Goal: Information Seeking & Learning: Learn about a topic

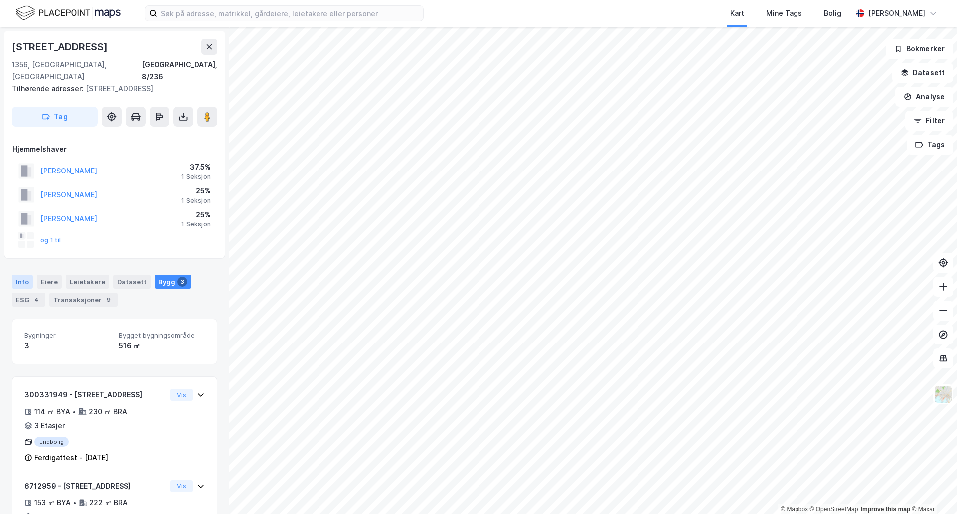
click at [18, 275] on div "Info" at bounding box center [22, 282] width 21 height 14
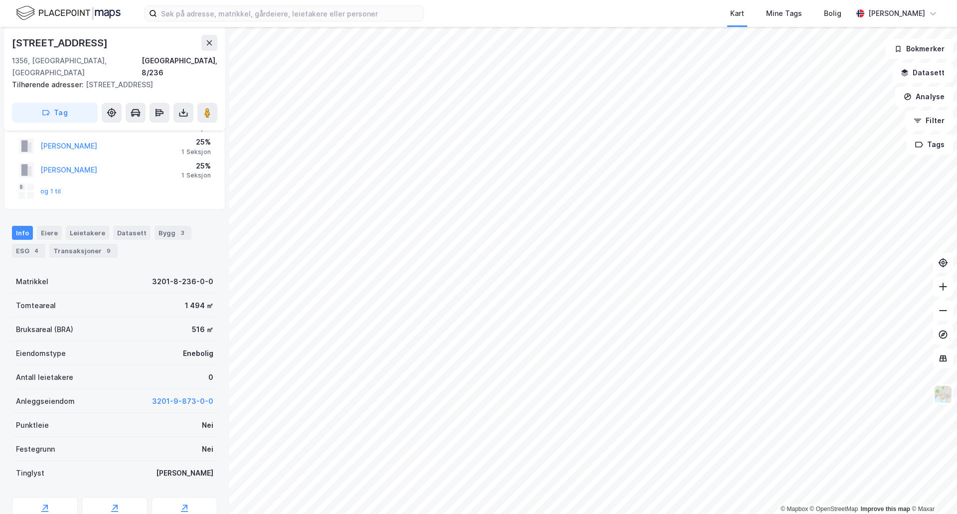
scroll to position [100, 0]
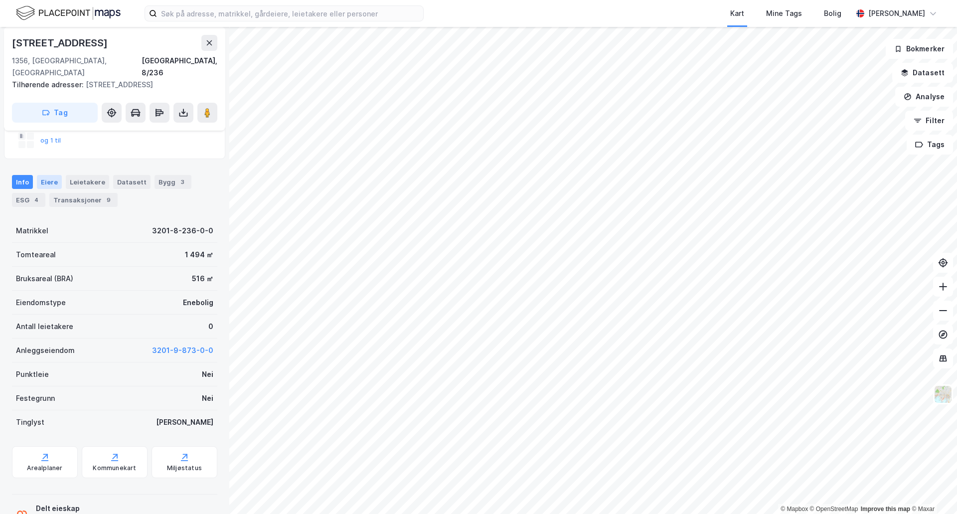
click at [48, 175] on div "Eiere" at bounding box center [49, 182] width 25 height 14
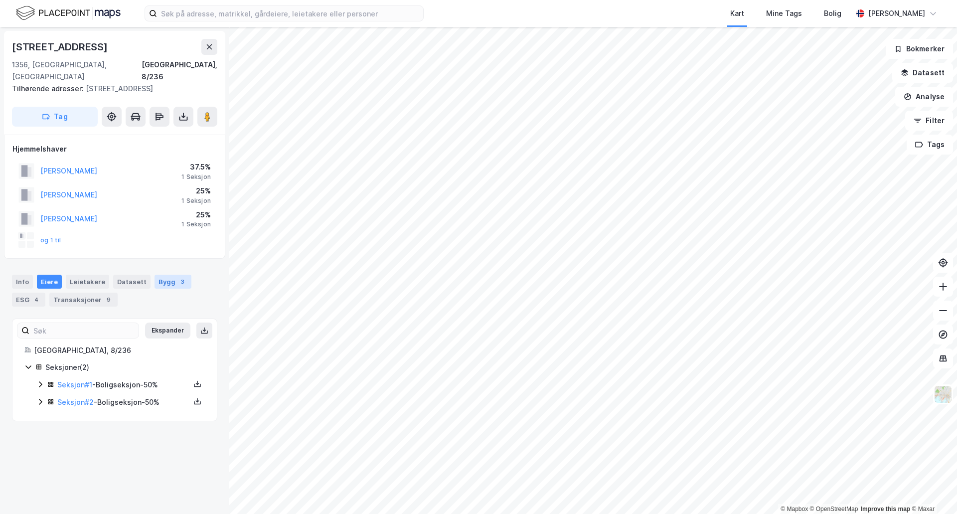
click at [161, 275] on div "Bygg 3" at bounding box center [172, 282] width 37 height 14
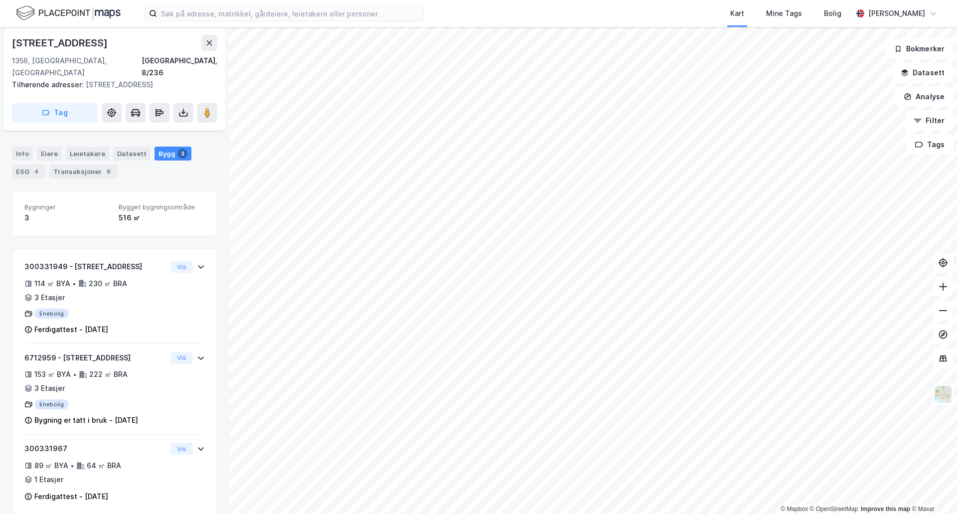
scroll to position [129, 0]
click at [93, 163] on div "Transaksjoner 9" at bounding box center [83, 170] width 68 height 14
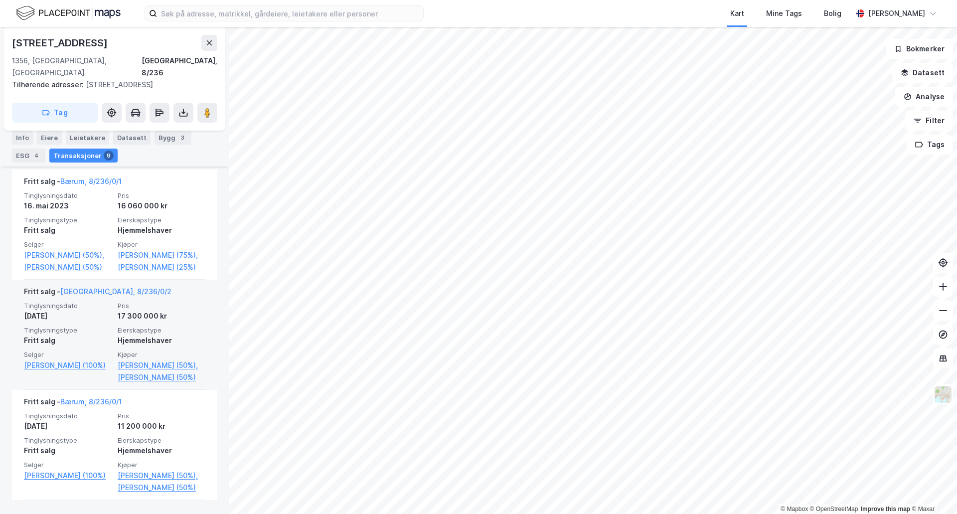
scroll to position [349, 0]
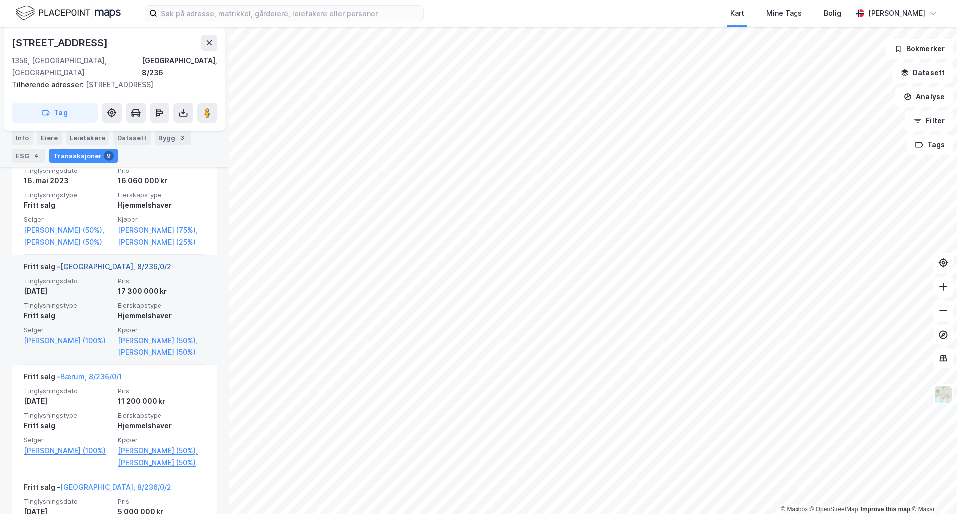
click at [109, 266] on link "[GEOGRAPHIC_DATA], 8/236/0/2" at bounding box center [115, 266] width 111 height 8
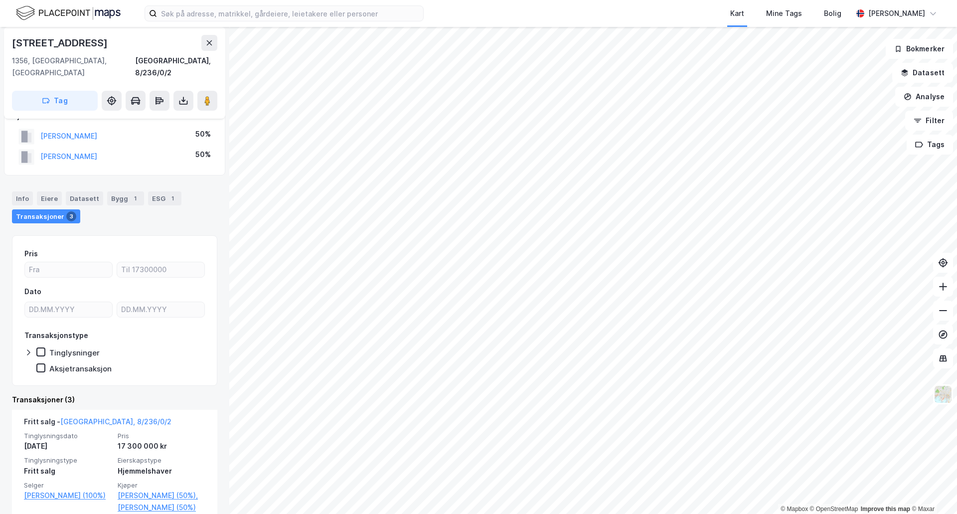
scroll to position [100, 0]
click at [0, 0] on button "[PERSON_NAME]" at bounding box center [0, 0] width 0 height 0
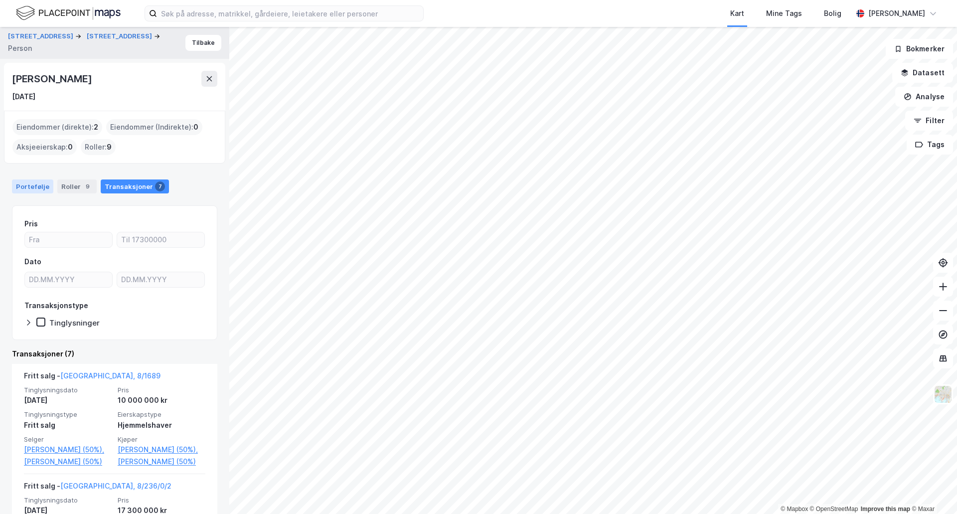
click at [40, 184] on div "Portefølje" at bounding box center [32, 186] width 41 height 14
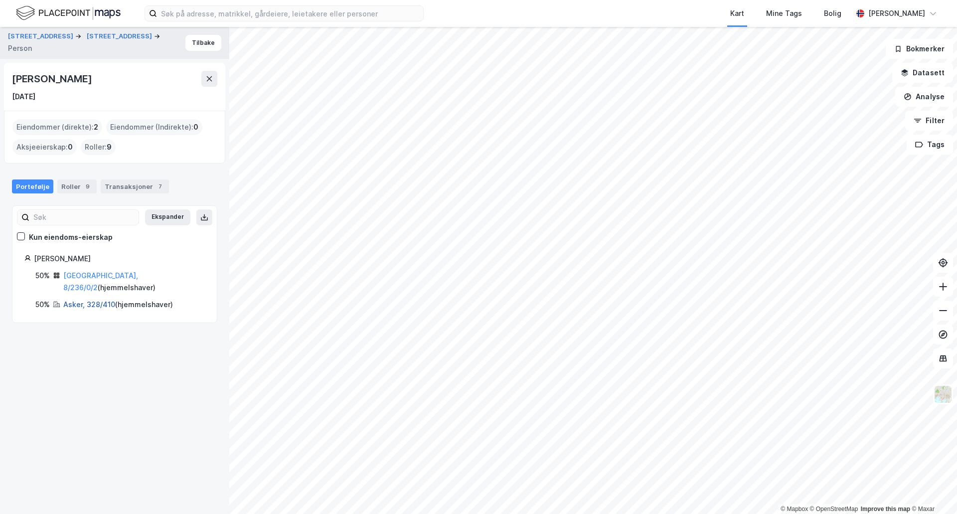
click at [99, 300] on link "Asker, 328/410" at bounding box center [89, 304] width 52 height 8
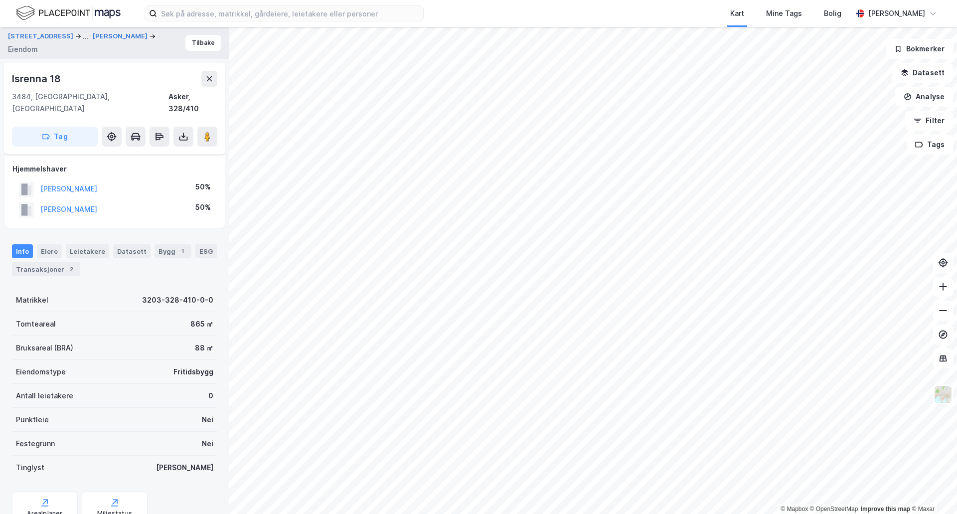
scroll to position [70, 0]
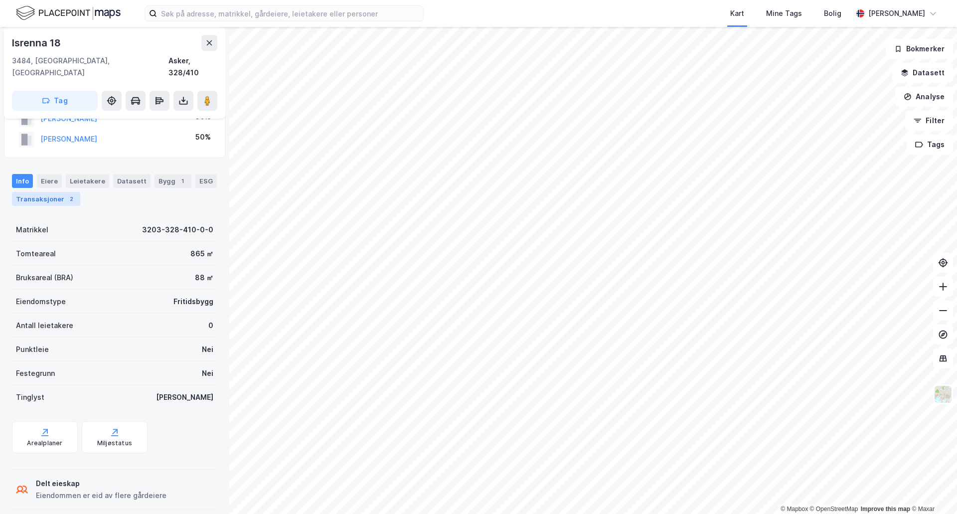
click at [52, 192] on div "Transaksjoner 2" at bounding box center [46, 199] width 68 height 14
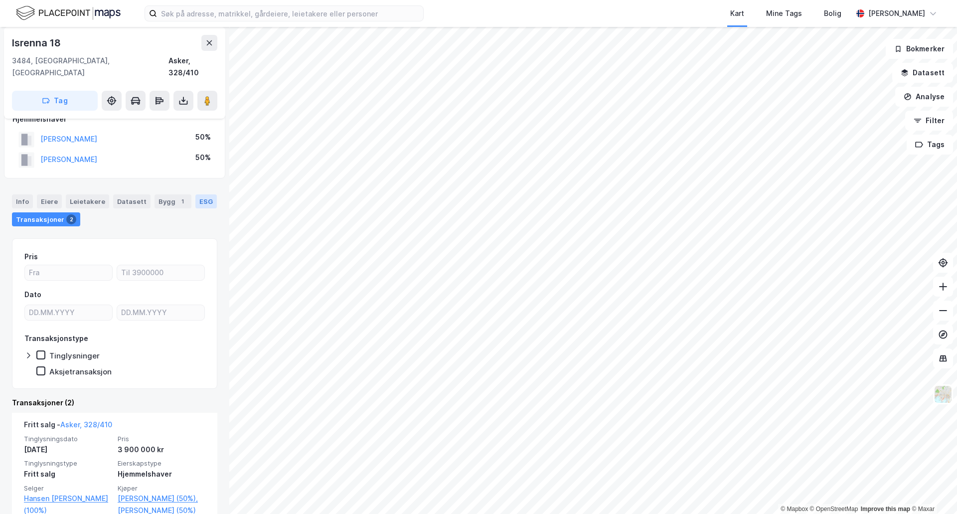
scroll to position [100, 0]
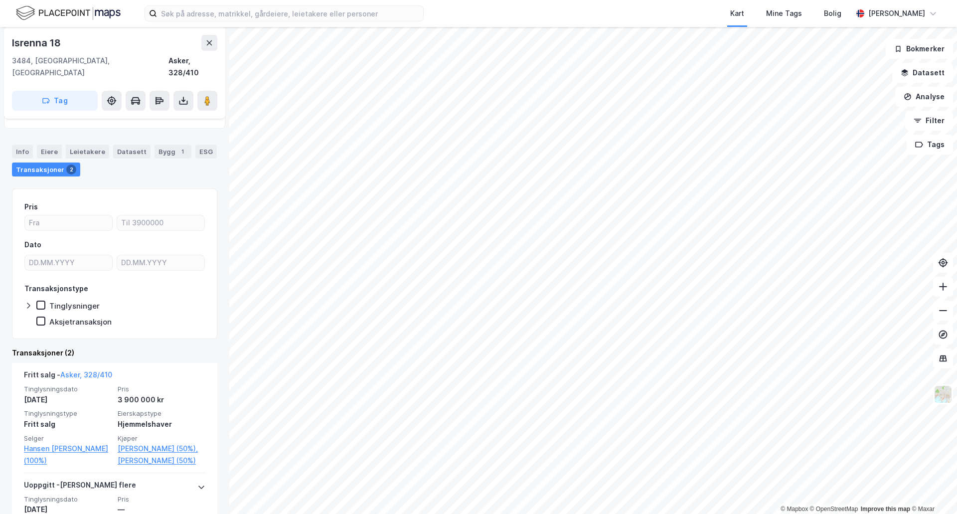
click at [63, 47] on div "Isrenna 18" at bounding box center [114, 43] width 205 height 16
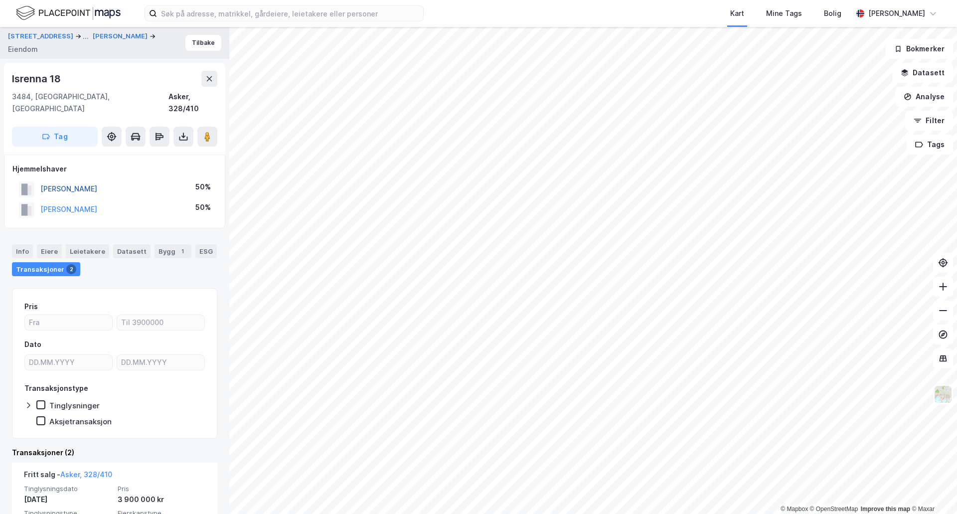
click at [0, 0] on button "[PERSON_NAME]" at bounding box center [0, 0] width 0 height 0
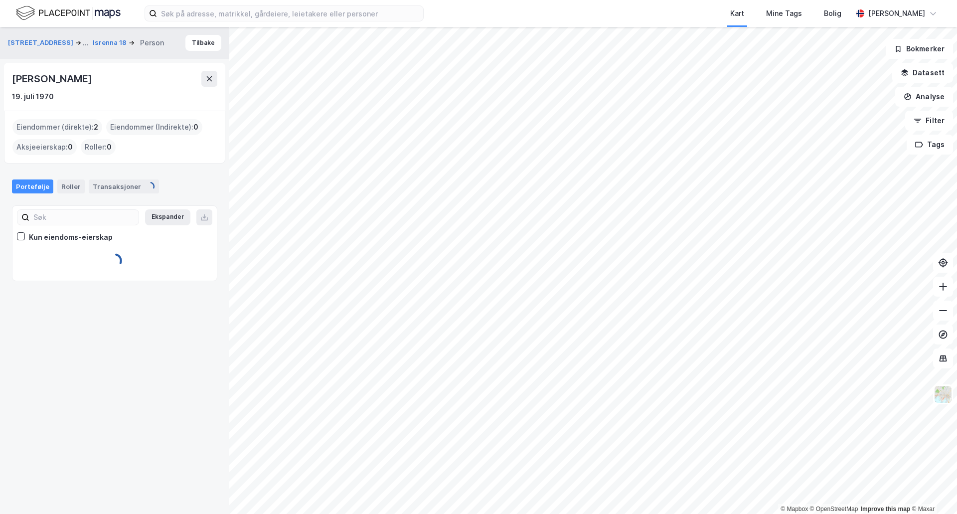
click at [77, 74] on div "[PERSON_NAME]" at bounding box center [53, 79] width 82 height 16
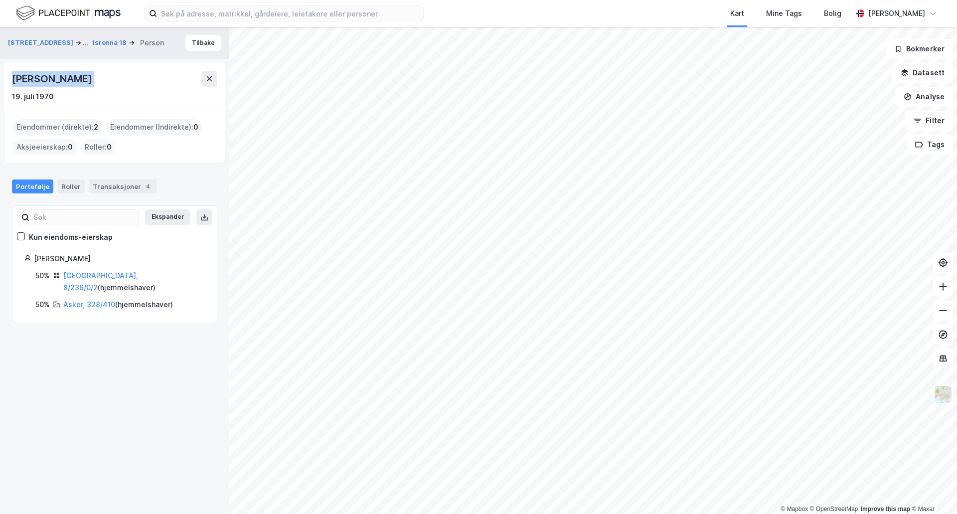
click at [77, 74] on div "[PERSON_NAME]" at bounding box center [53, 79] width 82 height 16
click at [75, 187] on div "Roller" at bounding box center [70, 186] width 27 height 14
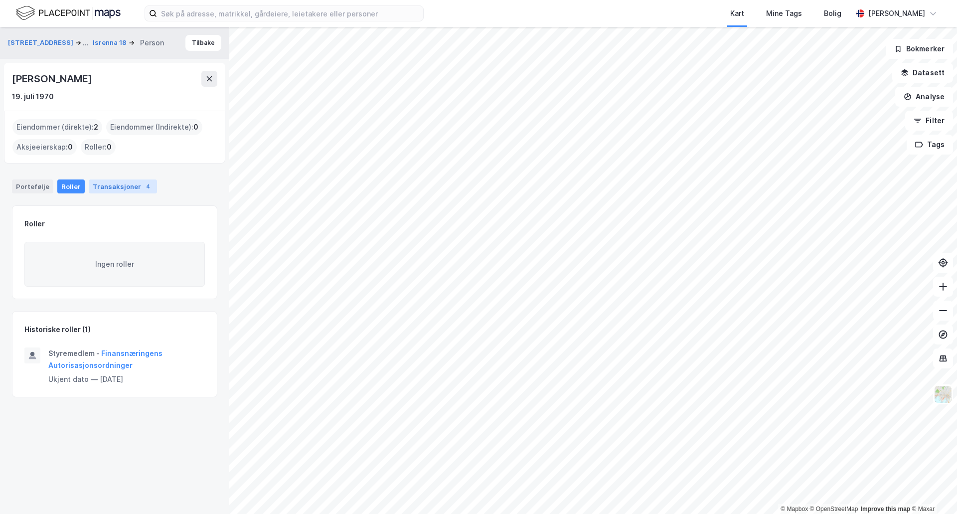
click at [124, 188] on div "Transaksjoner 4" at bounding box center [123, 186] width 68 height 14
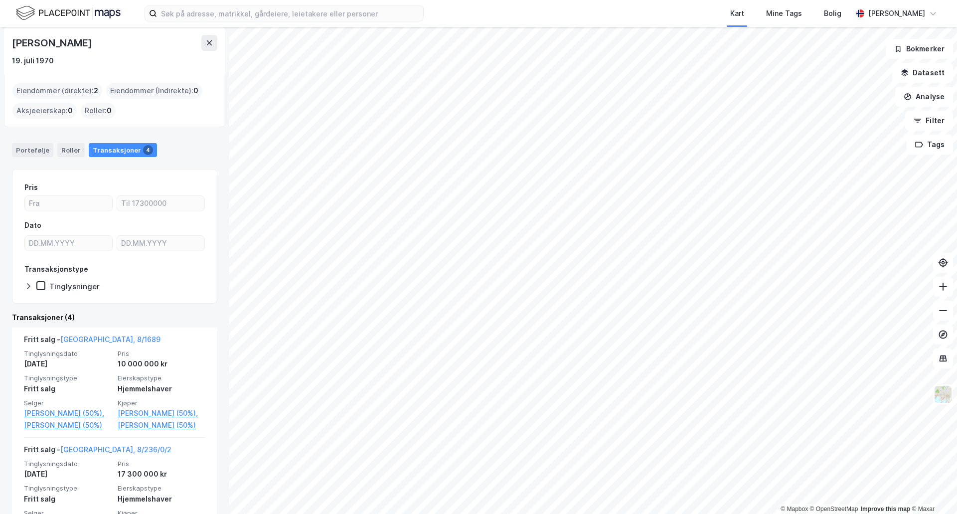
scroll to position [50, 0]
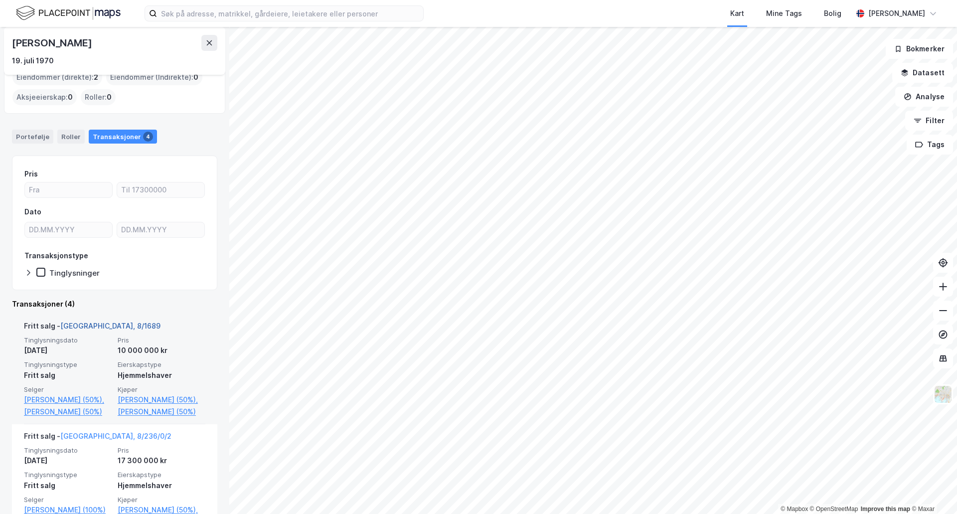
click at [98, 325] on link "[GEOGRAPHIC_DATA], 8/1689" at bounding box center [110, 325] width 100 height 8
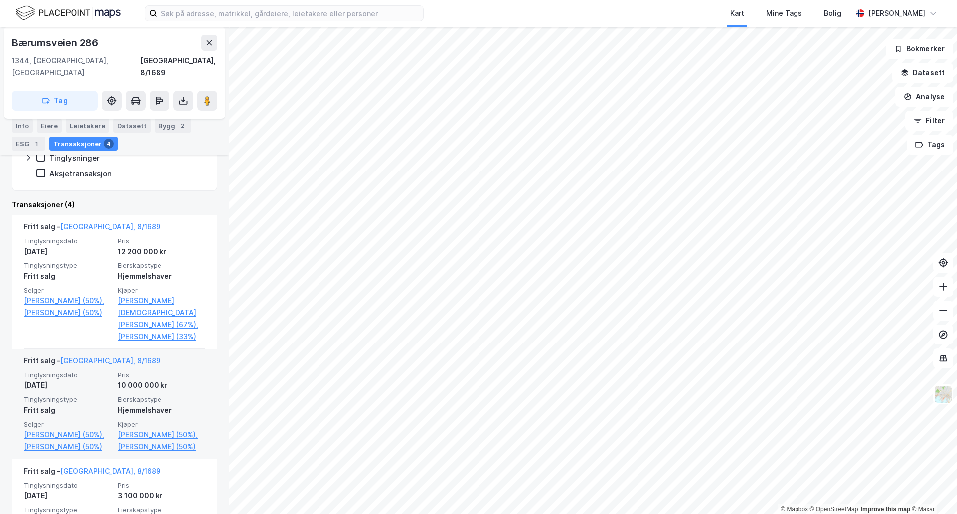
scroll to position [199, 0]
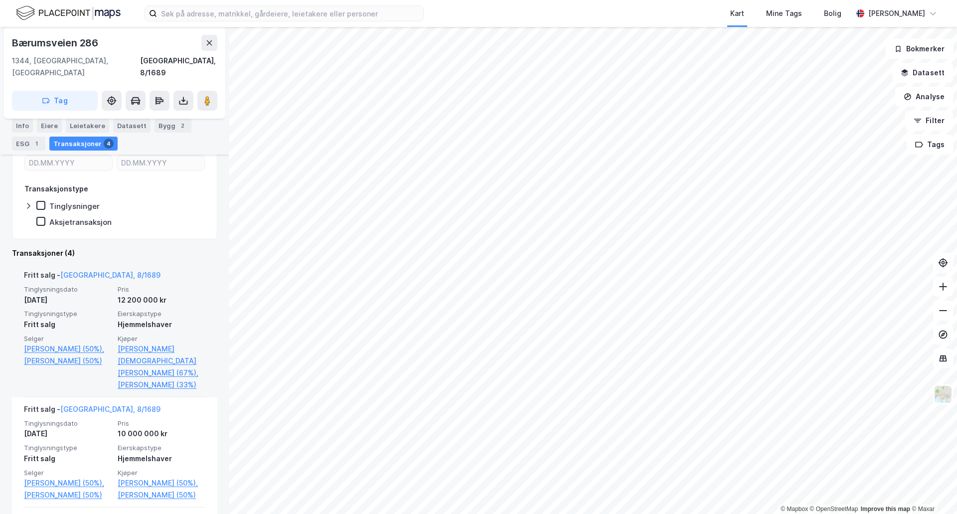
drag, startPoint x: 75, startPoint y: 275, endPoint x: 79, endPoint y: 269, distance: 7.6
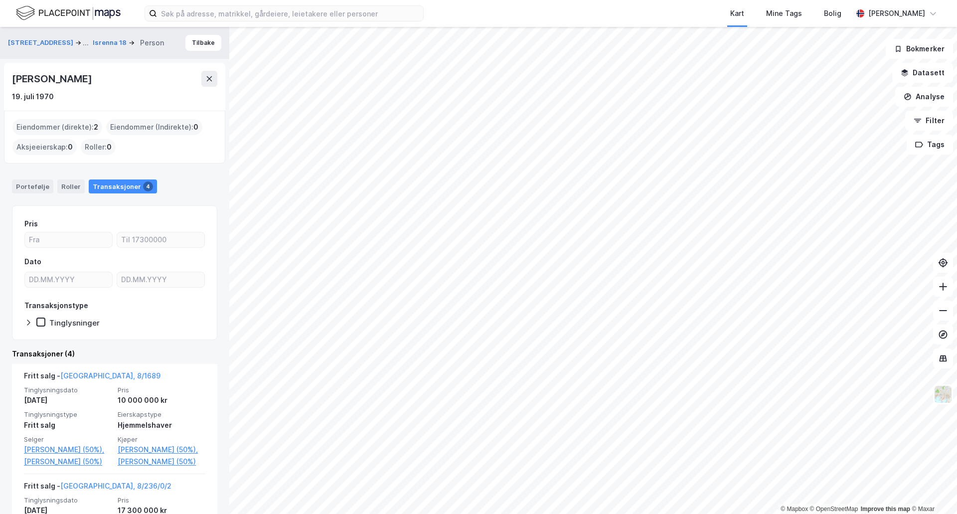
drag, startPoint x: 124, startPoint y: 329, endPoint x: 131, endPoint y: 334, distance: 7.9
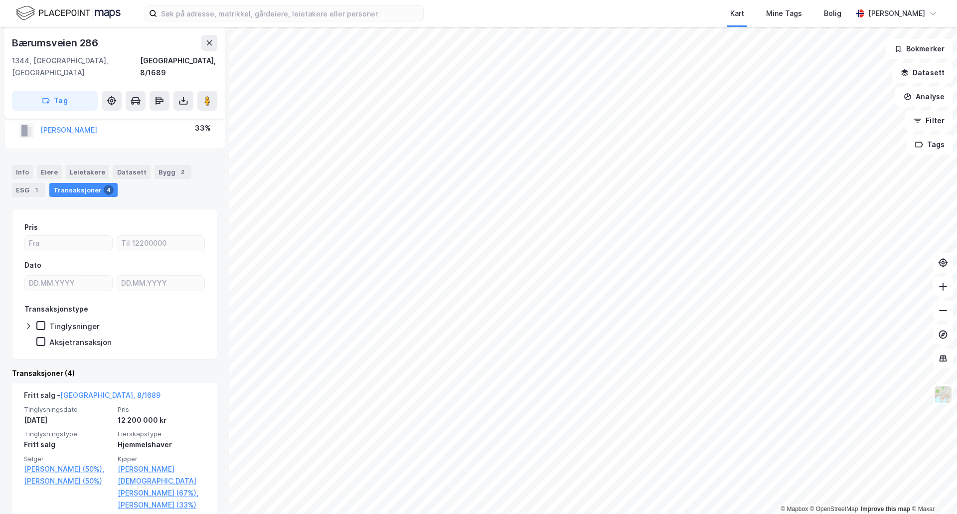
scroll to position [50, 0]
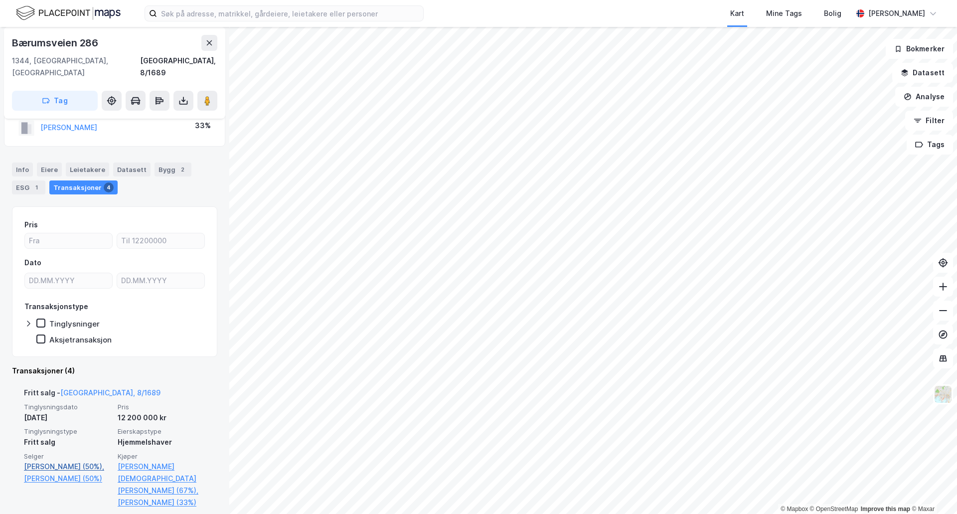
click at [52, 460] on link "[PERSON_NAME] (50%)," at bounding box center [68, 466] width 88 height 12
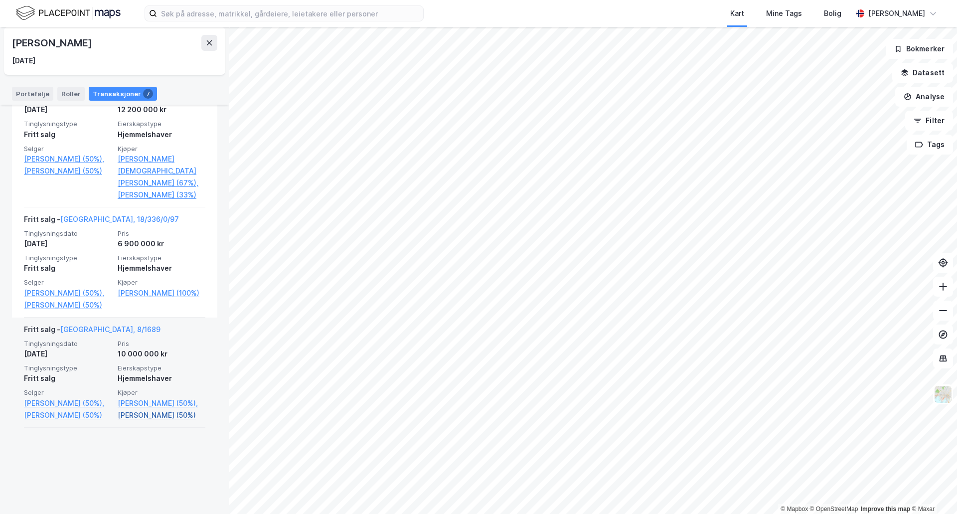
scroll to position [399, 0]
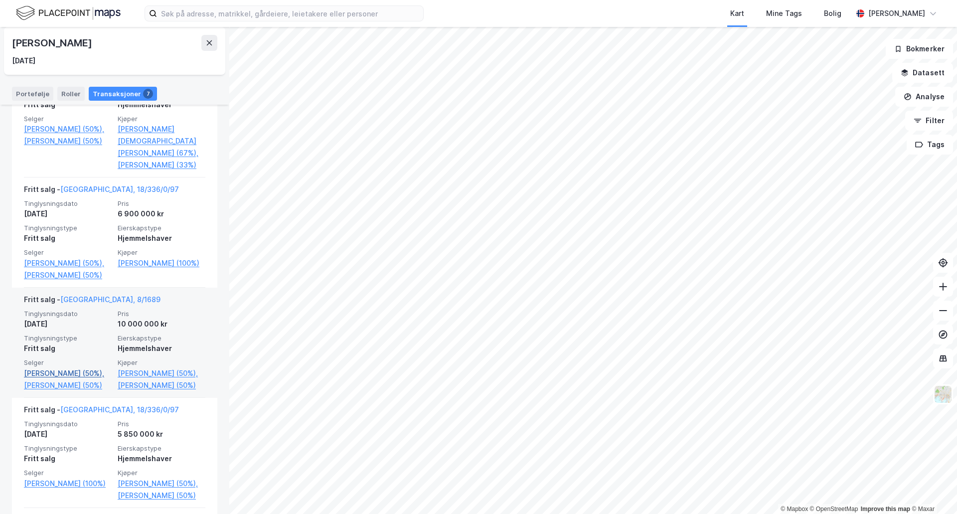
click at [90, 379] on link "[PERSON_NAME] (50%)," at bounding box center [68, 373] width 88 height 12
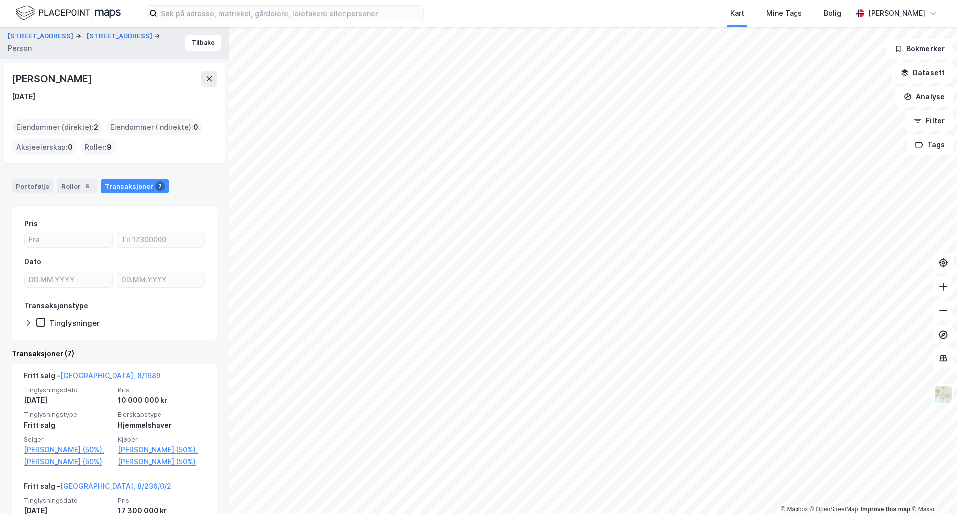
scroll to position [199, 0]
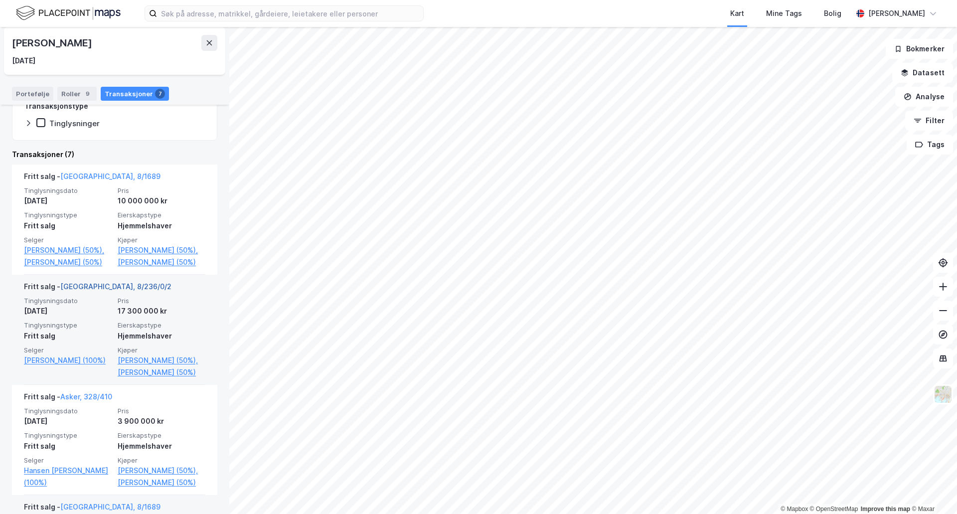
click at [115, 291] on link "[GEOGRAPHIC_DATA], 8/236/0/2" at bounding box center [115, 286] width 111 height 8
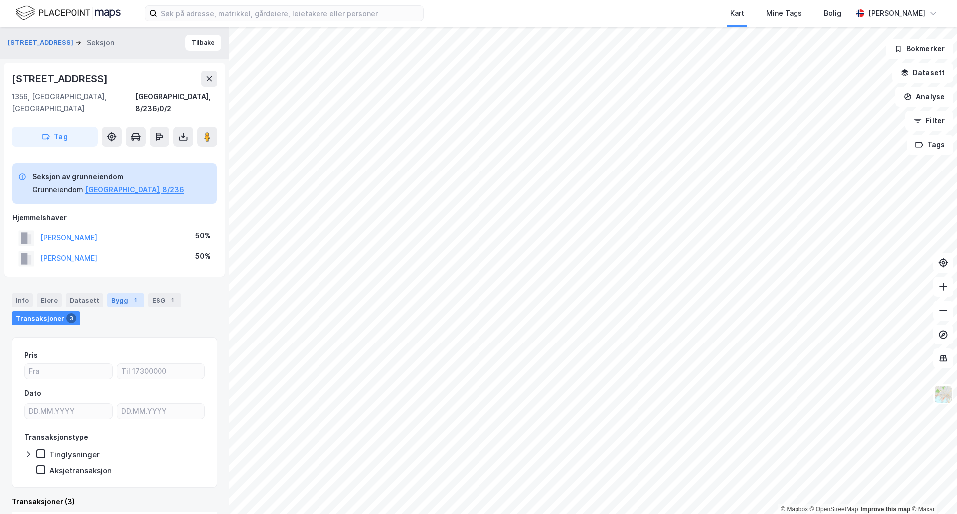
click at [123, 293] on div "Bygg 1" at bounding box center [125, 300] width 37 height 14
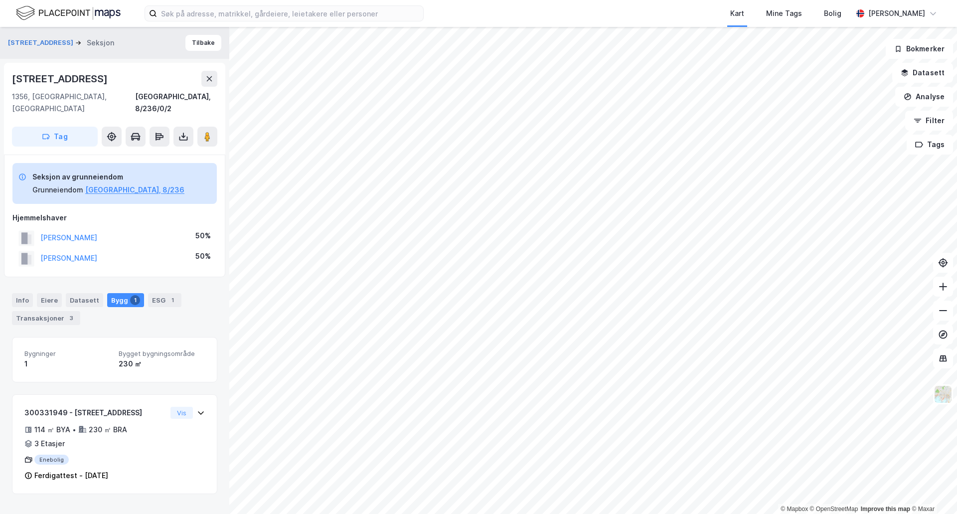
click at [36, 75] on div "[STREET_ADDRESS]" at bounding box center [61, 79] width 98 height 16
click at [210, 79] on icon at bounding box center [209, 78] width 5 height 5
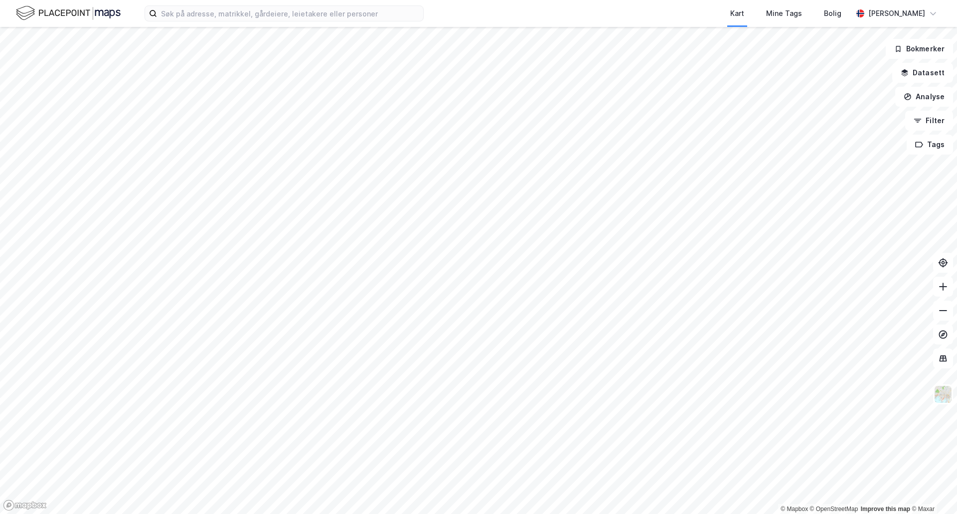
click at [0, 256] on html "Kart Mine Tags Bolig [PERSON_NAME] © Mapbox © OpenStreetMap Improve this map © …" at bounding box center [478, 257] width 957 height 514
